Goal: Task Accomplishment & Management: Use online tool/utility

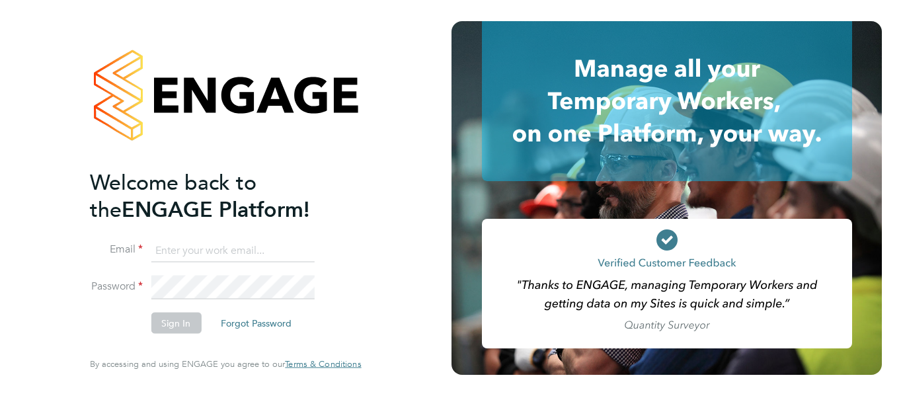
click at [229, 246] on input at bounding box center [232, 251] width 163 height 24
type input "csi.admin@uk.g4s.com"
click at [163, 333] on button "Sign In" at bounding box center [176, 323] width 50 height 21
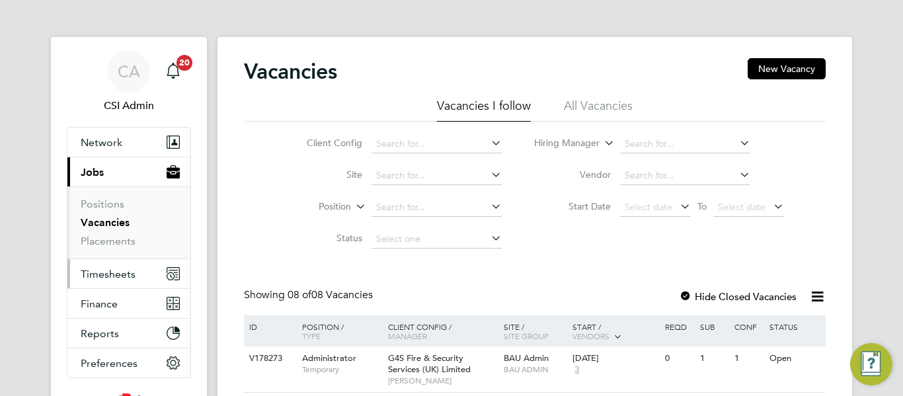
click at [119, 273] on span "Timesheets" at bounding box center [108, 274] width 55 height 13
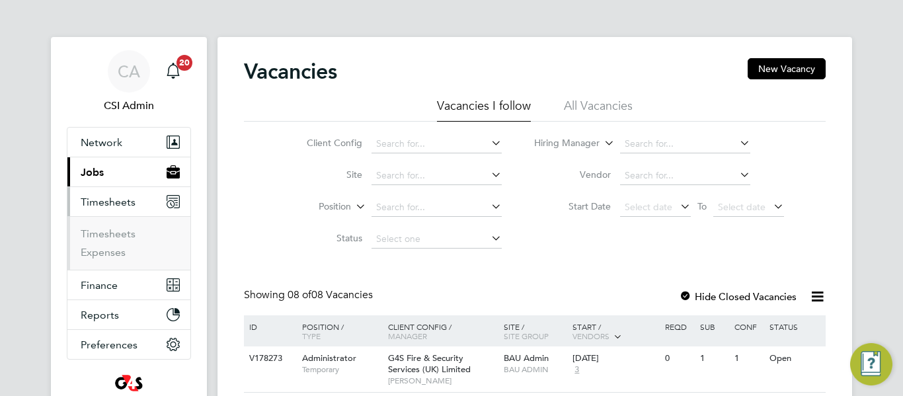
click at [119, 208] on span "Timesheets" at bounding box center [108, 202] width 55 height 13
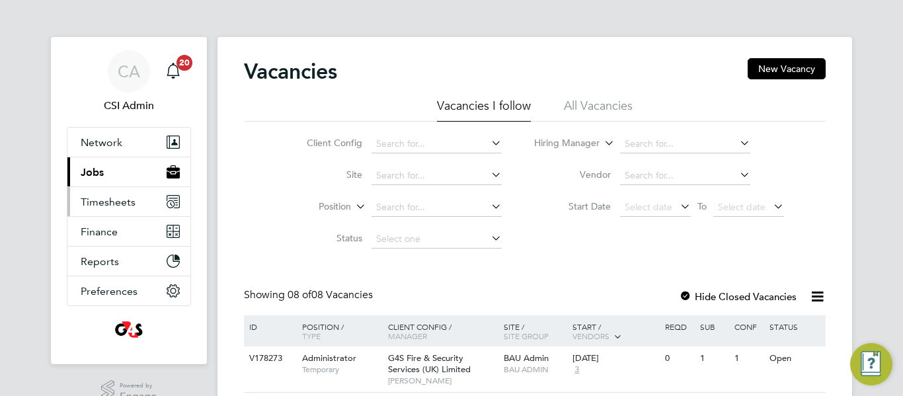
click at [124, 208] on button "Timesheets" at bounding box center [128, 201] width 123 height 29
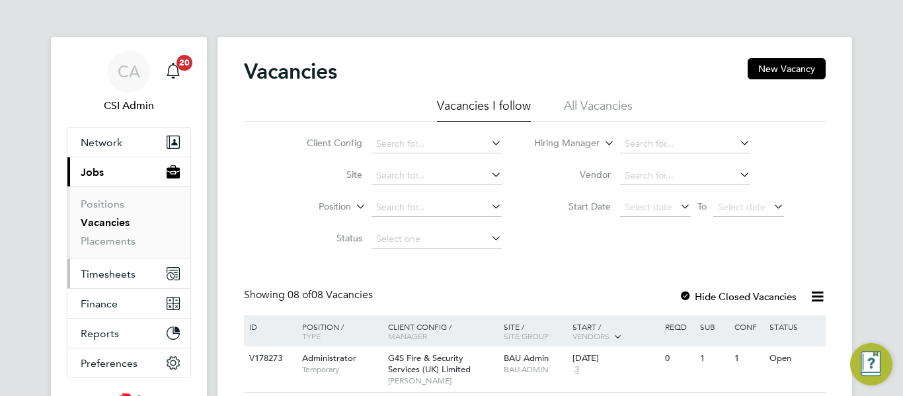
click at [109, 280] on button "Timesheets" at bounding box center [128, 273] width 123 height 29
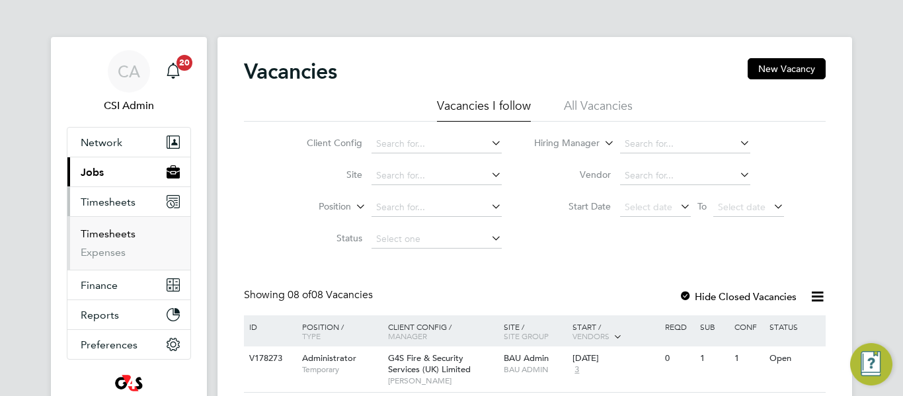
click at [118, 237] on link "Timesheets" at bounding box center [108, 233] width 55 height 13
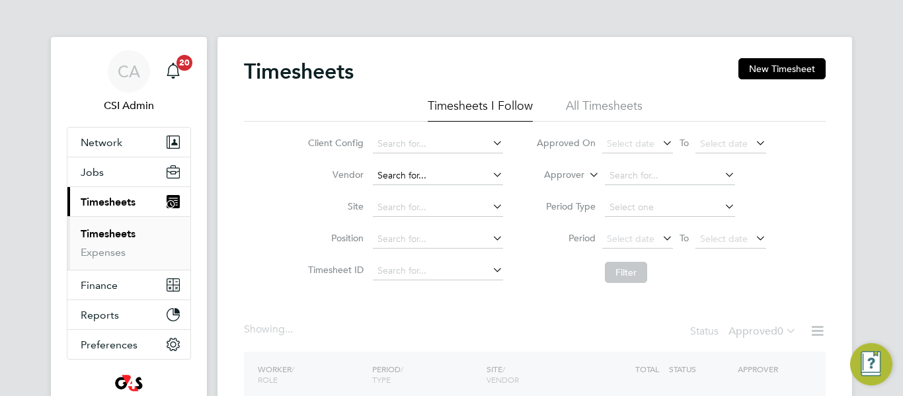
click at [440, 168] on input at bounding box center [438, 176] width 130 height 19
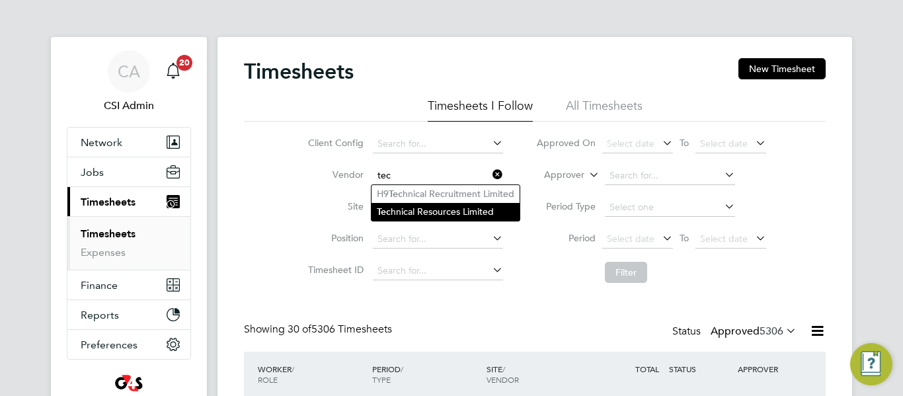
click at [421, 212] on li "Tec hnical Resources Limited" at bounding box center [446, 212] width 148 height 18
type input "Technical Resources Limited"
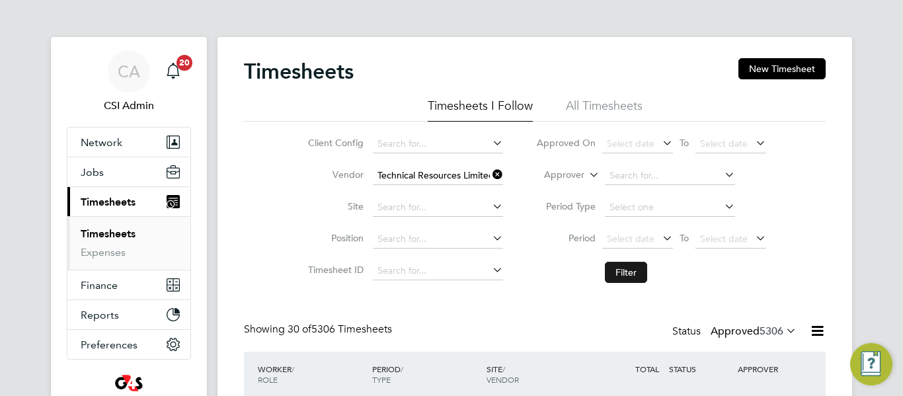
click at [625, 272] on button "Filter" at bounding box center [626, 272] width 42 height 21
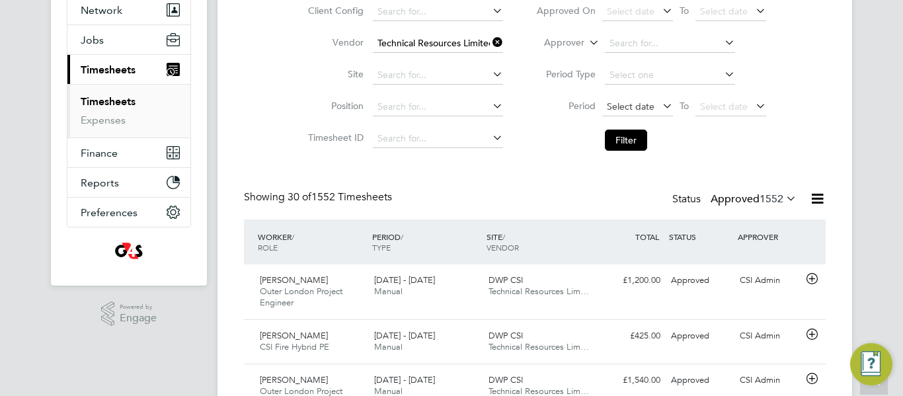
click at [624, 99] on span "Select date" at bounding box center [637, 108] width 71 height 18
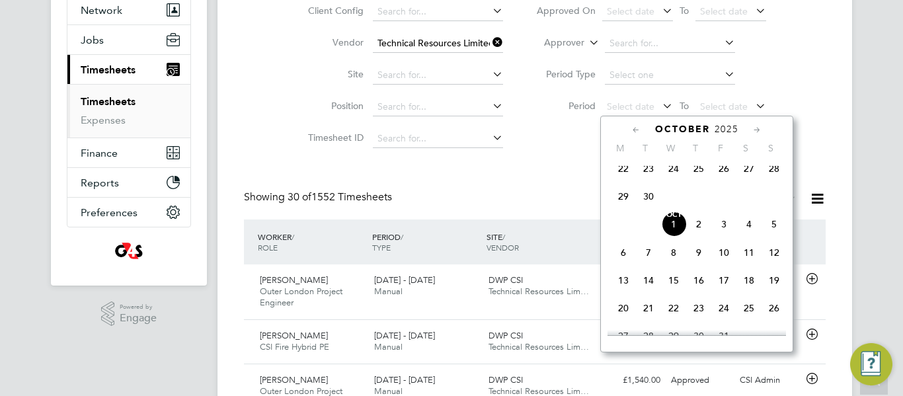
click at [623, 176] on span "22" at bounding box center [623, 168] width 25 height 25
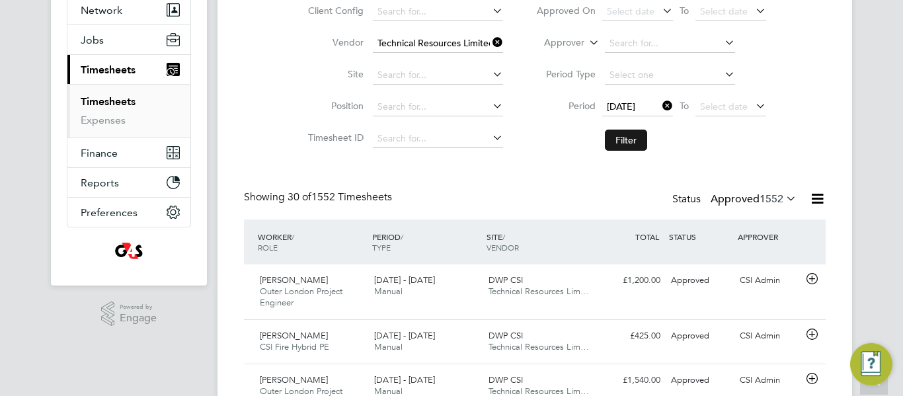
click at [633, 132] on button "Filter" at bounding box center [626, 140] width 42 height 21
click at [484, 187] on div "Timesheets New Timesheet Timesheets I Follow All Timesheets Client Config Vendo…" at bounding box center [535, 333] width 582 height 814
click at [813, 280] on icon at bounding box center [812, 279] width 17 height 11
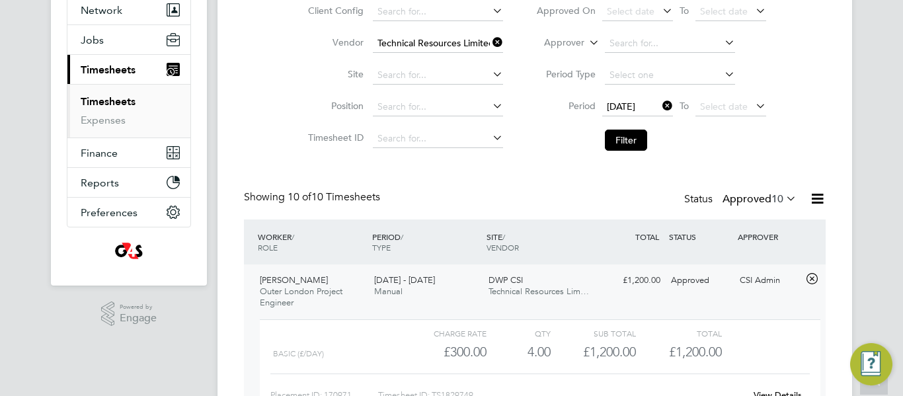
click at [870, 234] on div "CA CSI Admin Notifications 20 Applications: Network Team Members Businesses Sit…" at bounding box center [451, 389] width 903 height 1042
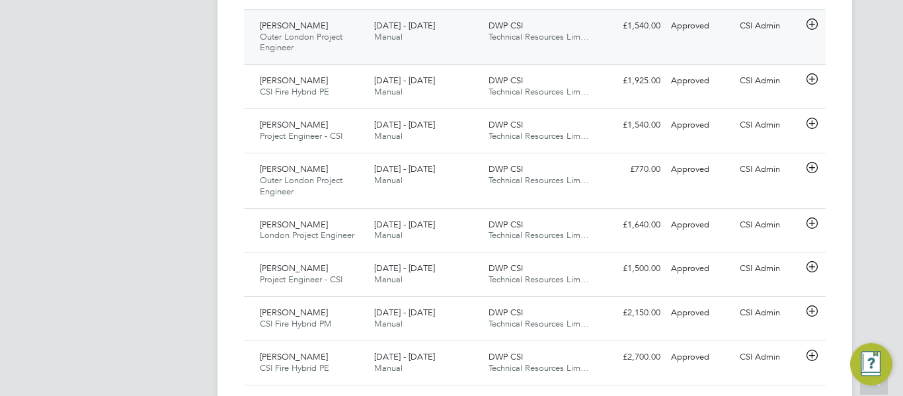
click at [807, 28] on icon at bounding box center [812, 24] width 17 height 11
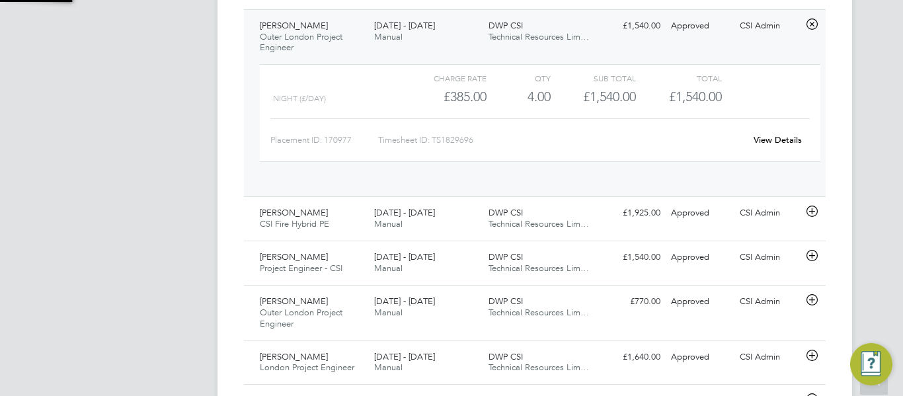
scroll to position [22, 129]
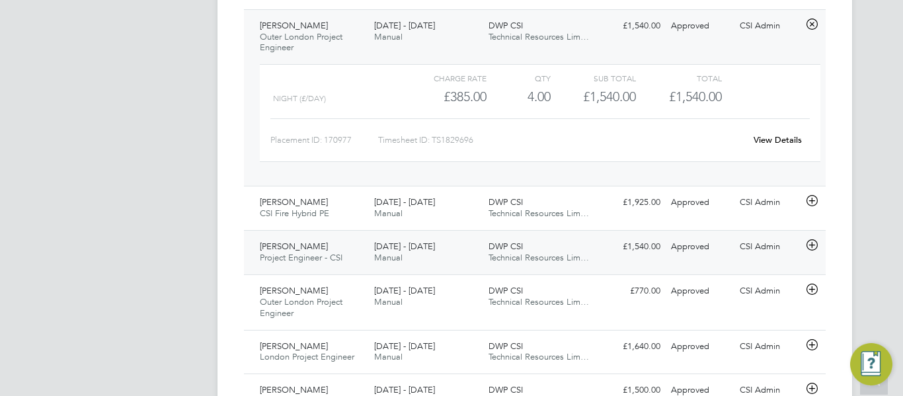
click at [808, 243] on icon at bounding box center [812, 245] width 17 height 11
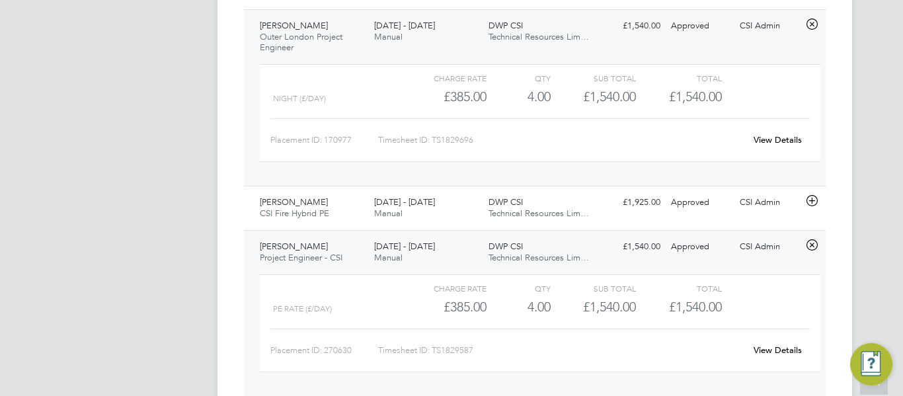
click at [876, 234] on div "CA CSI Admin Notifications 20 Applications: Network Team Members Businesses Sit…" at bounding box center [451, 34] width 903 height 1285
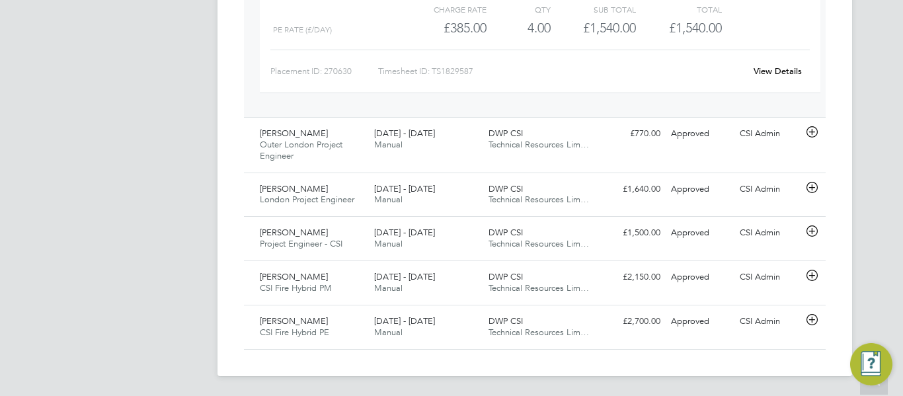
scroll to position [889, 0]
click at [815, 131] on icon at bounding box center [812, 131] width 17 height 11
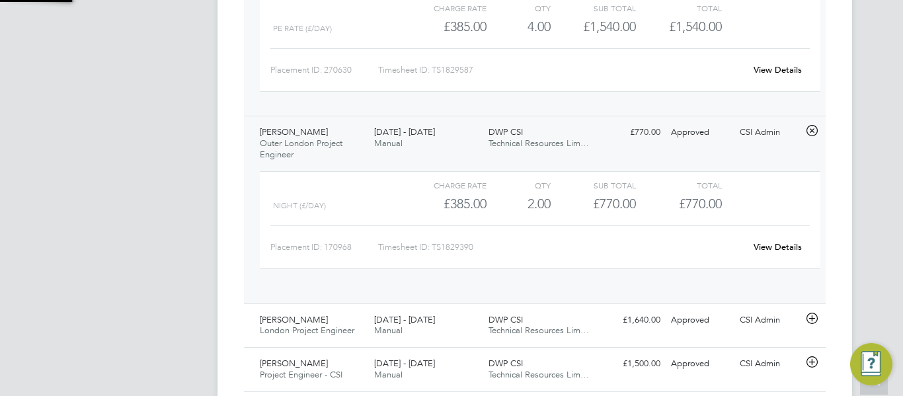
scroll to position [22, 129]
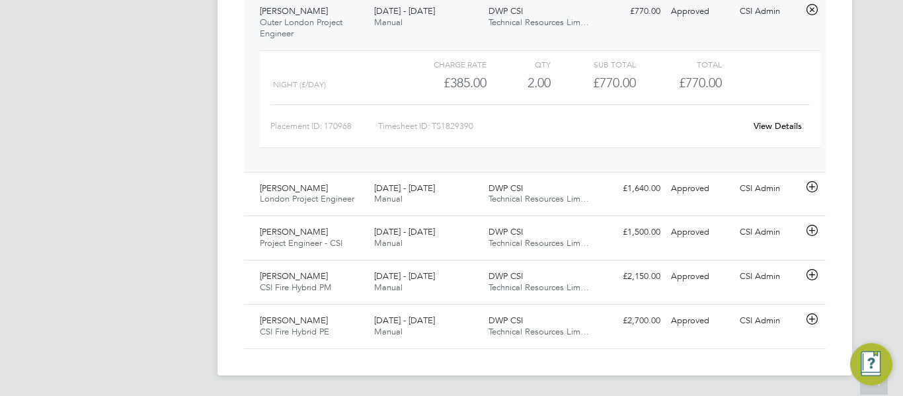
scroll to position [1010, 0]
click at [815, 187] on icon at bounding box center [812, 186] width 17 height 11
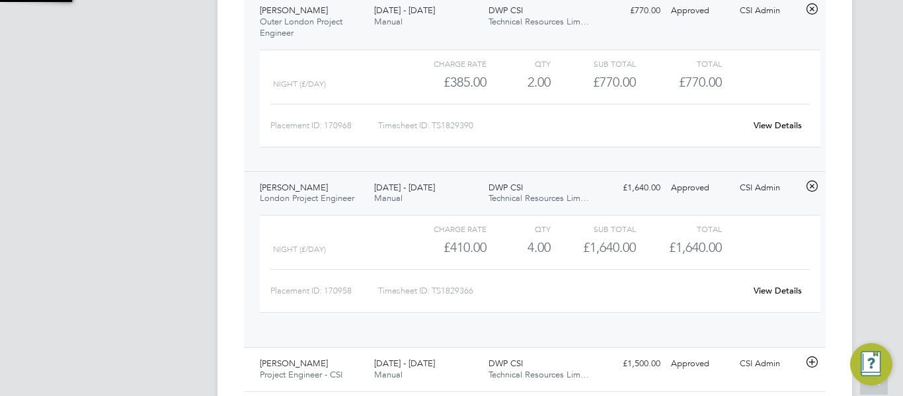
scroll to position [22, 129]
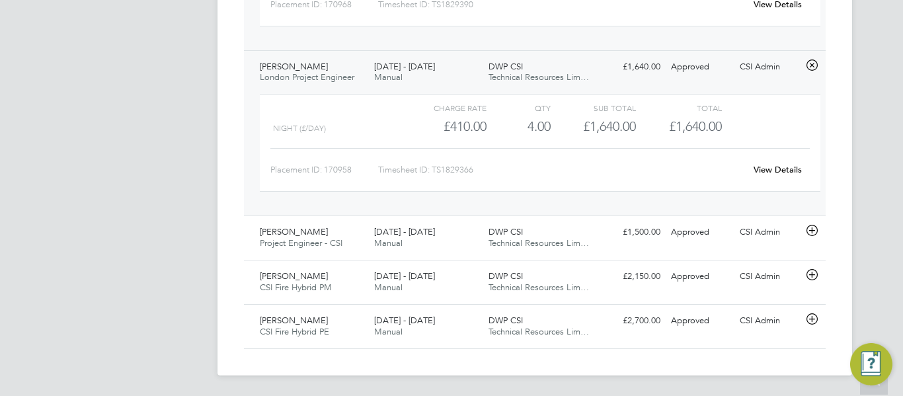
scroll to position [1132, 0]
click at [811, 231] on icon at bounding box center [812, 230] width 17 height 11
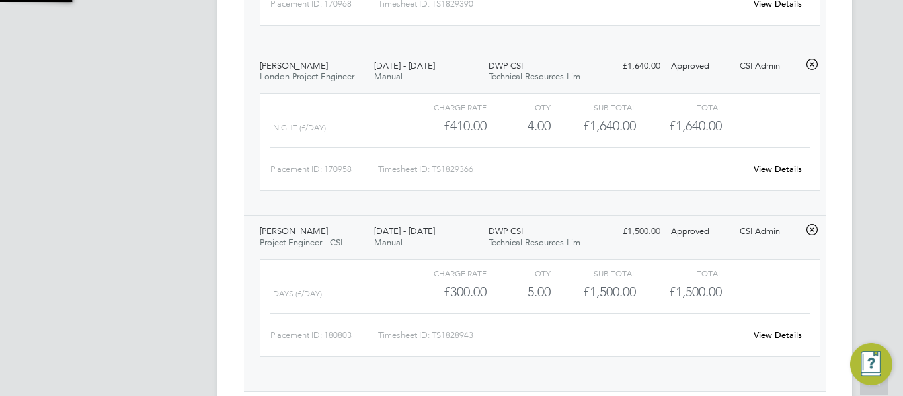
scroll to position [22, 129]
